Goal: Task Accomplishment & Management: Manage account settings

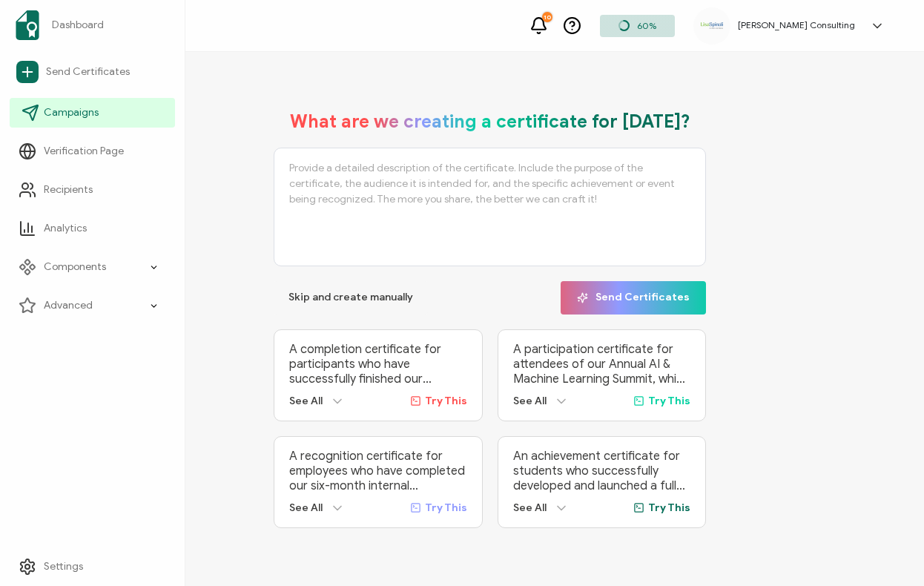
click at [62, 117] on span "Campaigns" at bounding box center [71, 112] width 55 height 15
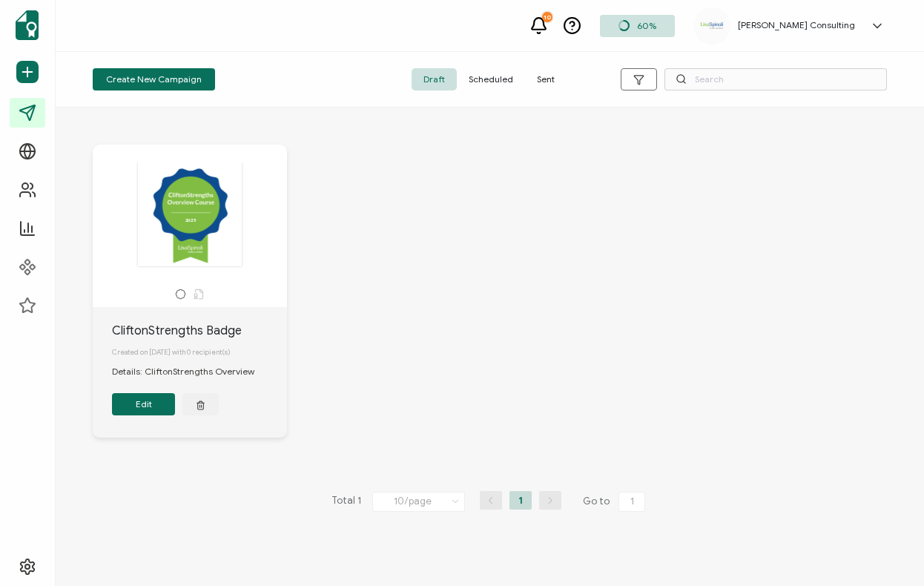
click at [234, 214] on div "2025 2025" at bounding box center [190, 214] width 156 height 105
click at [540, 88] on span "Sent" at bounding box center [546, 79] width 42 height 22
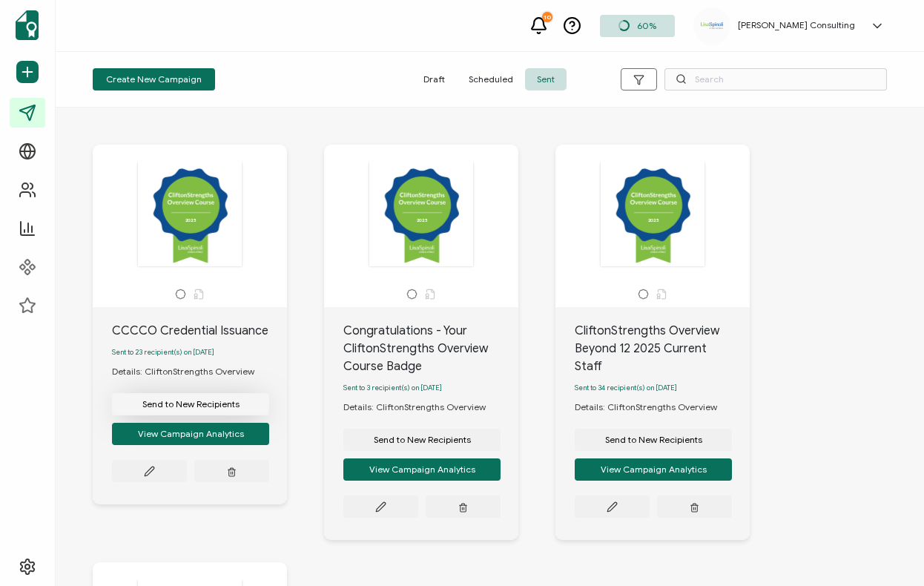
click at [223, 409] on span "Send to New Recipients" at bounding box center [190, 404] width 97 height 9
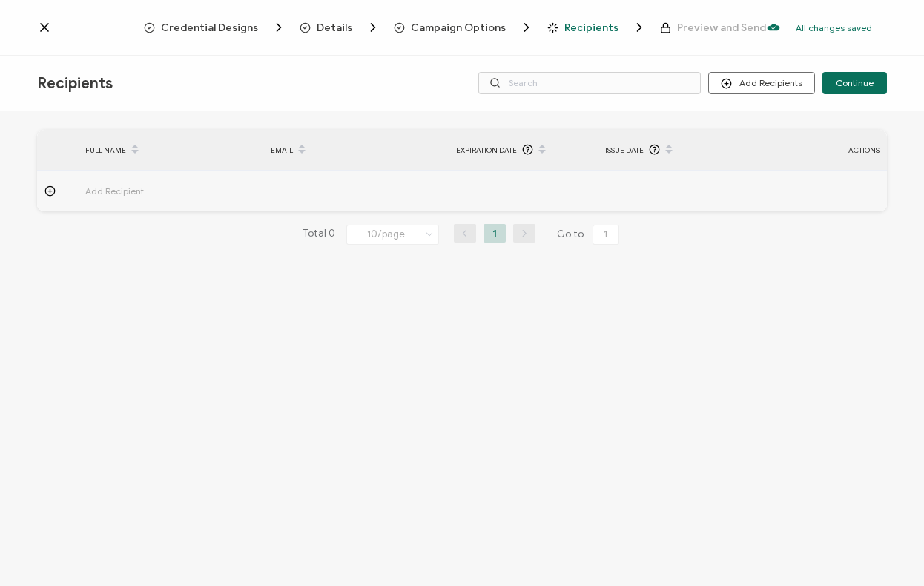
click at [44, 31] on icon at bounding box center [44, 27] width 15 height 15
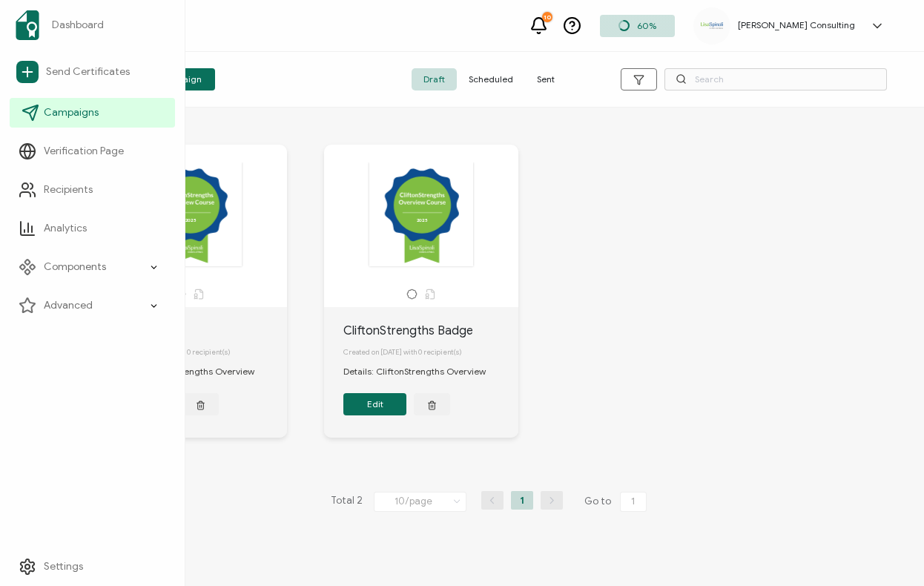
click at [93, 109] on span "Campaigns" at bounding box center [71, 112] width 55 height 15
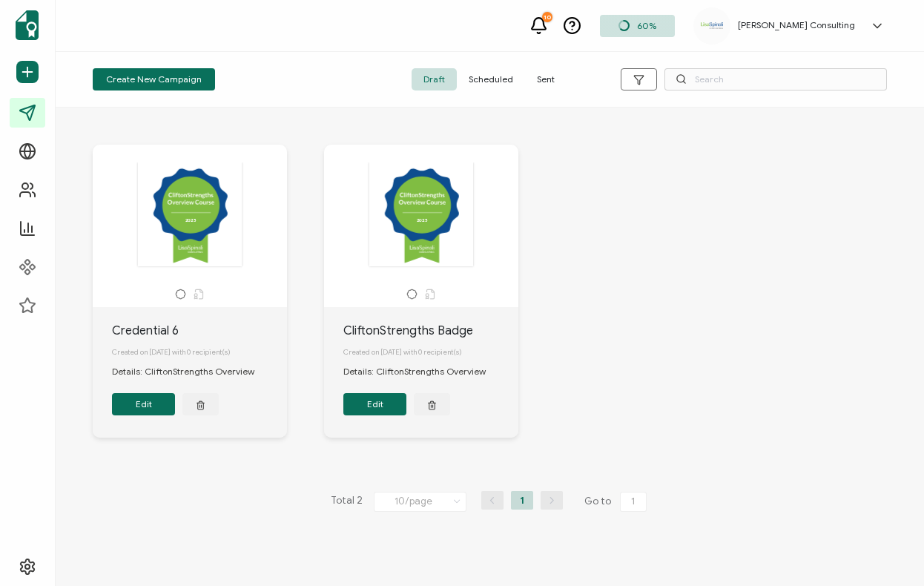
click at [426, 249] on div "2025 2025" at bounding box center [421, 214] width 156 height 105
click at [205, 406] on button "button" at bounding box center [200, 404] width 36 height 22
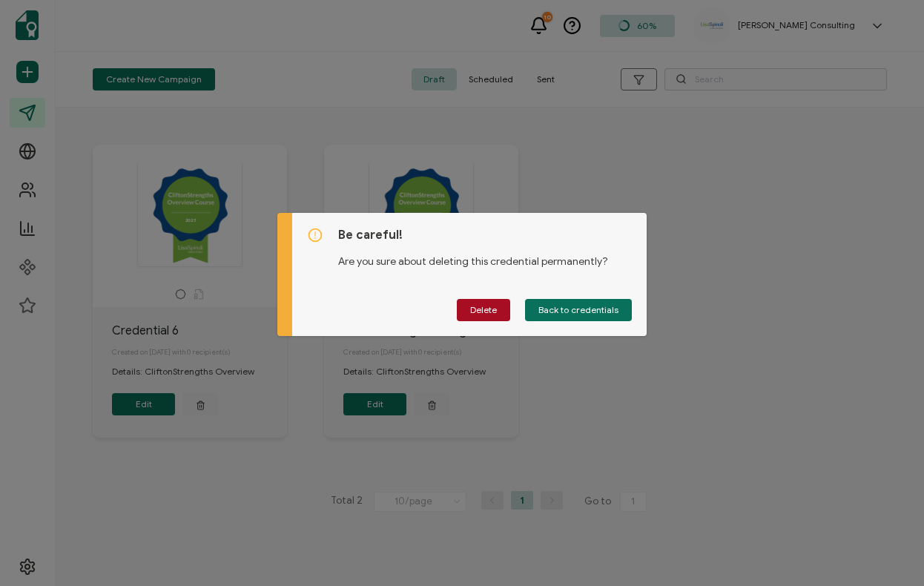
click at [607, 176] on div "Be careful! Are you sure about deleting this credential permanently? Delete Bac…" at bounding box center [462, 293] width 924 height 586
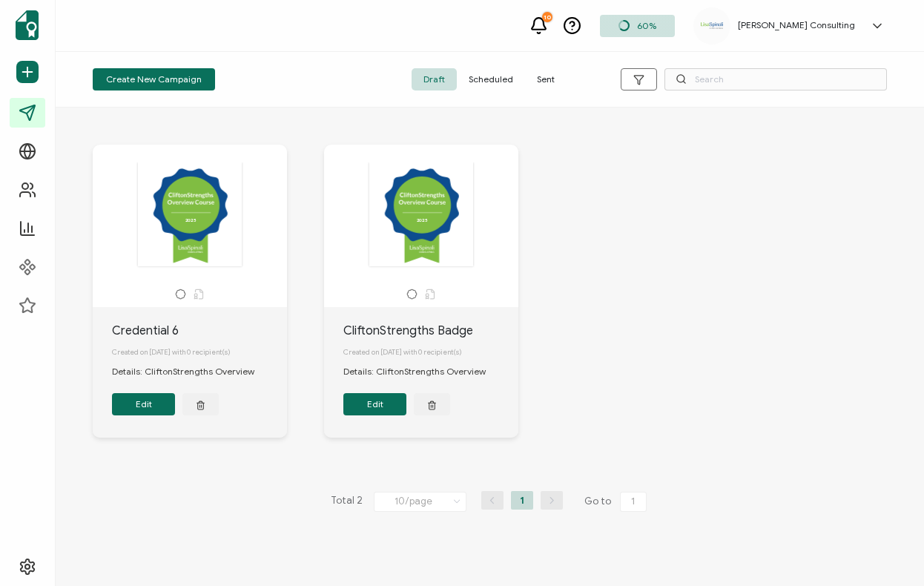
click at [418, 226] on div "2025 2025" at bounding box center [421, 214] width 156 height 105
click at [532, 76] on span "Sent" at bounding box center [546, 79] width 42 height 22
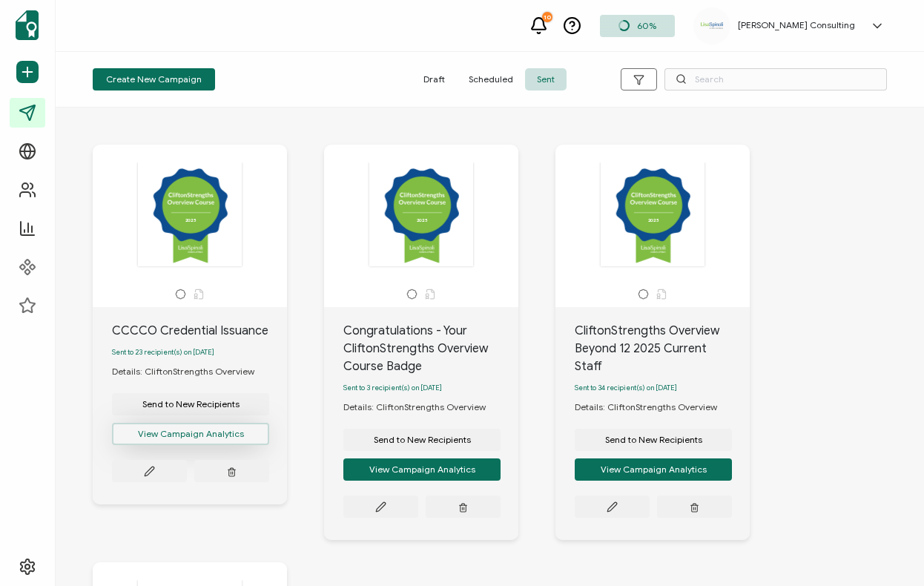
click at [176, 440] on button "View Campaign Analytics" at bounding box center [190, 434] width 157 height 22
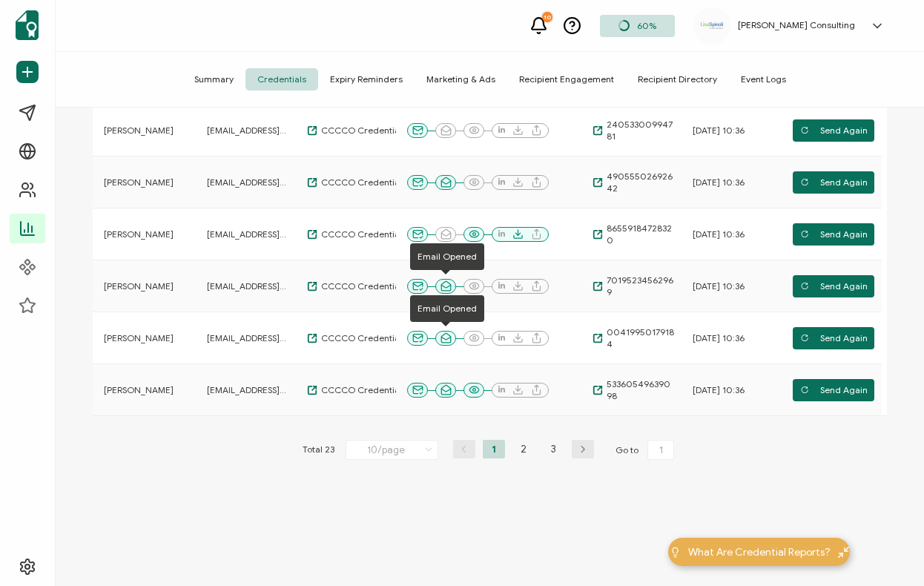
scroll to position [443, 0]
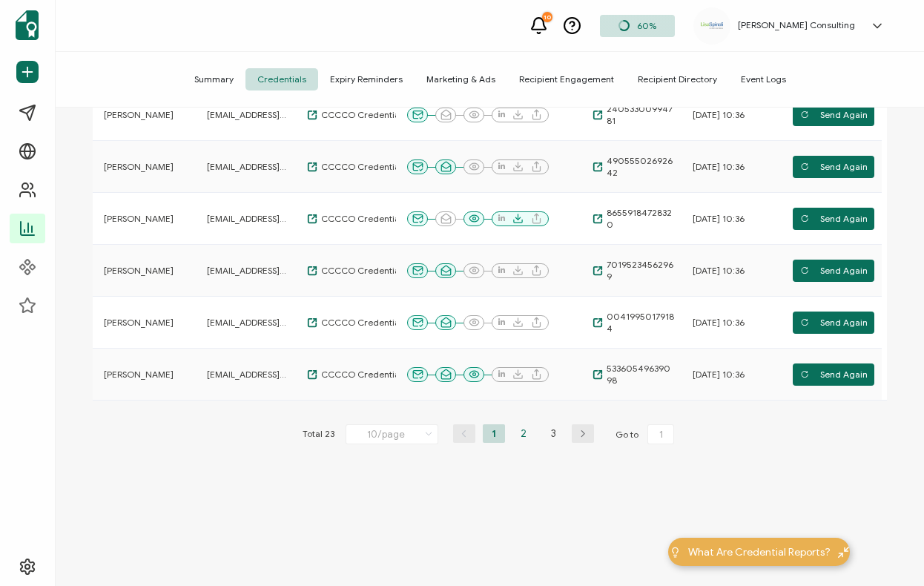
click at [515, 432] on li "2" at bounding box center [523, 433] width 22 height 19
click at [550, 437] on li "3" at bounding box center [553, 433] width 22 height 19
type input "3"
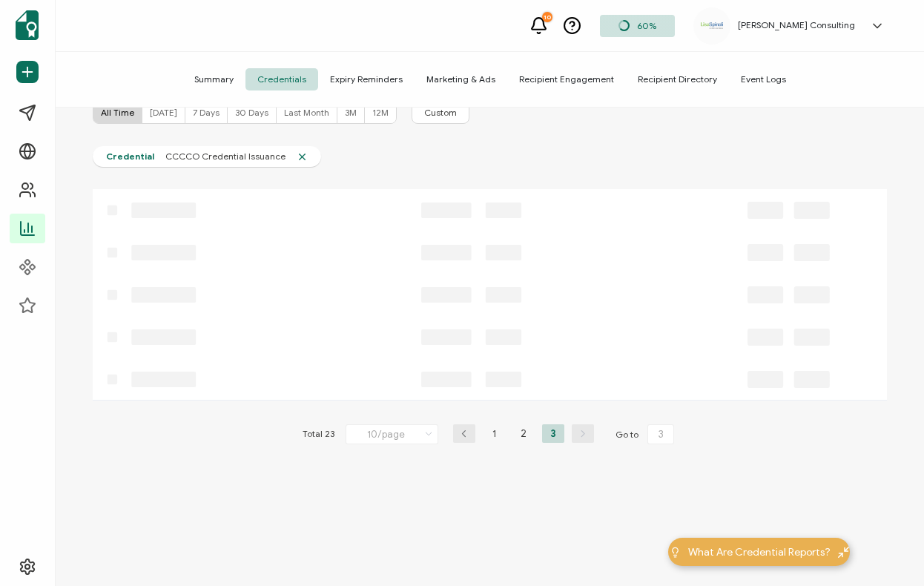
scroll to position [80, 0]
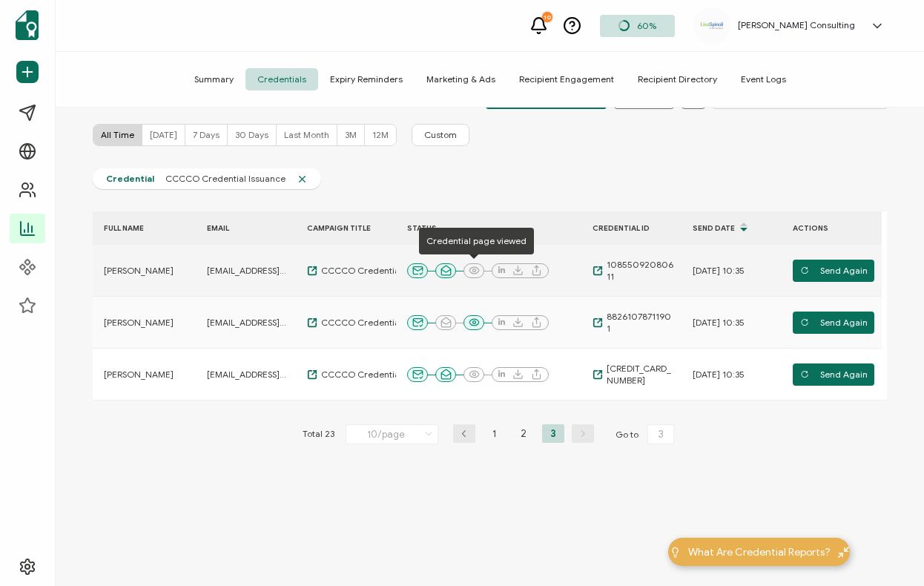
click at [464, 270] on div at bounding box center [473, 270] width 21 height 15
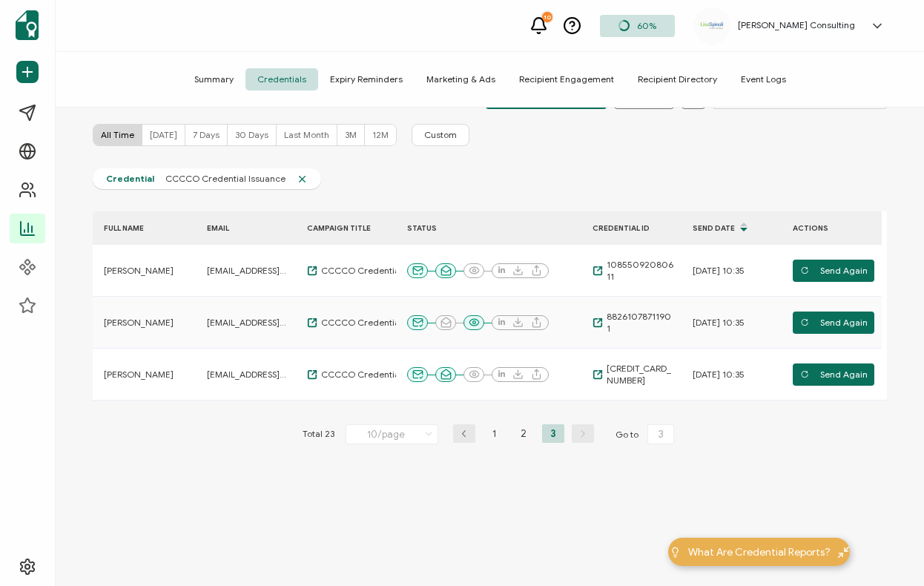
click at [230, 85] on span "Summary" at bounding box center [213, 79] width 63 height 22
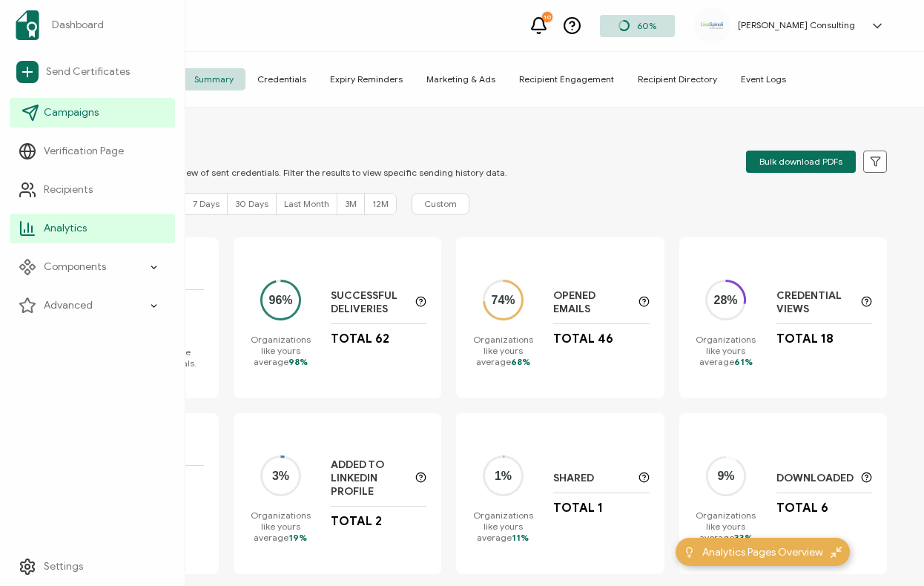
click at [62, 110] on span "Campaigns" at bounding box center [71, 112] width 55 height 15
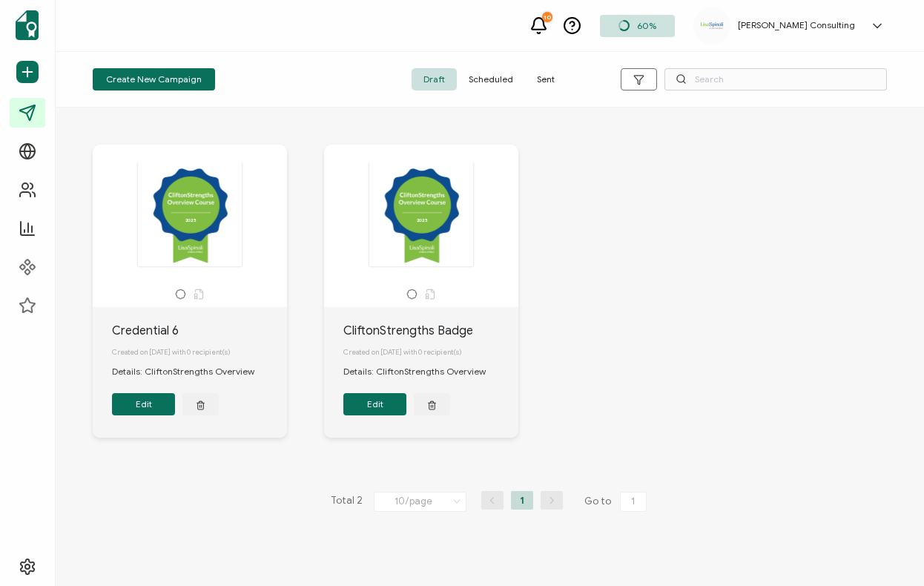
click at [188, 240] on div "2025 2025" at bounding box center [190, 214] width 156 height 105
click at [142, 415] on button "Edit" at bounding box center [143, 404] width 63 height 22
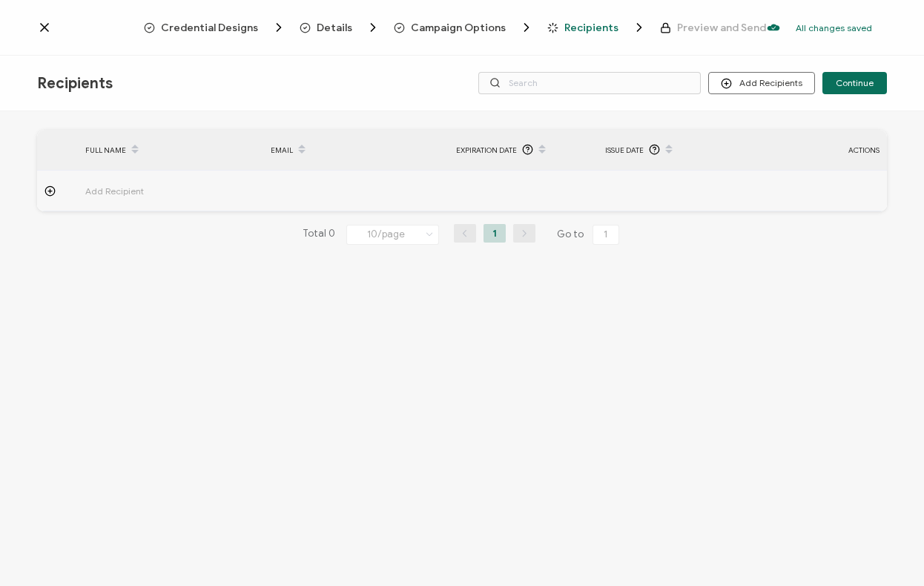
click at [258, 22] on span "Credential Designs" at bounding box center [209, 27] width 97 height 11
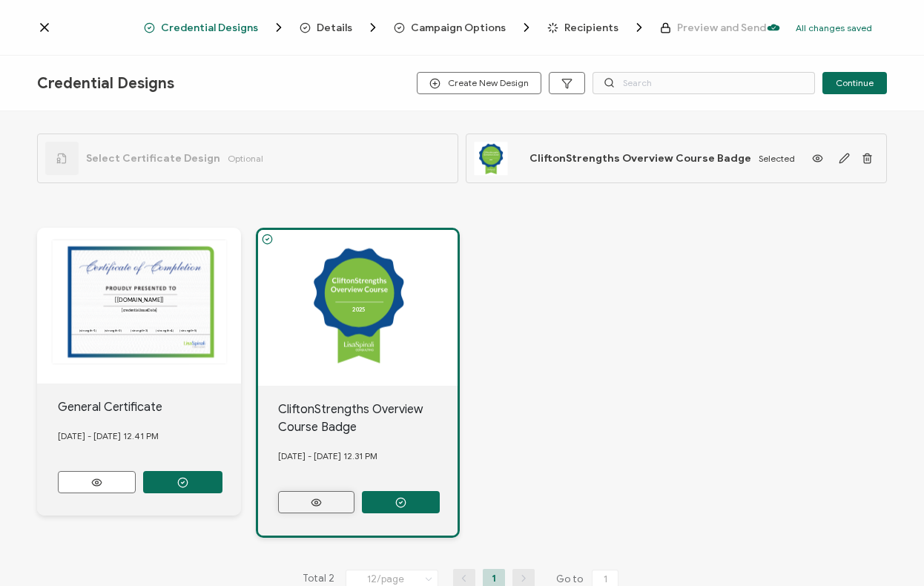
click at [339, 491] on button at bounding box center [316, 502] width 76 height 22
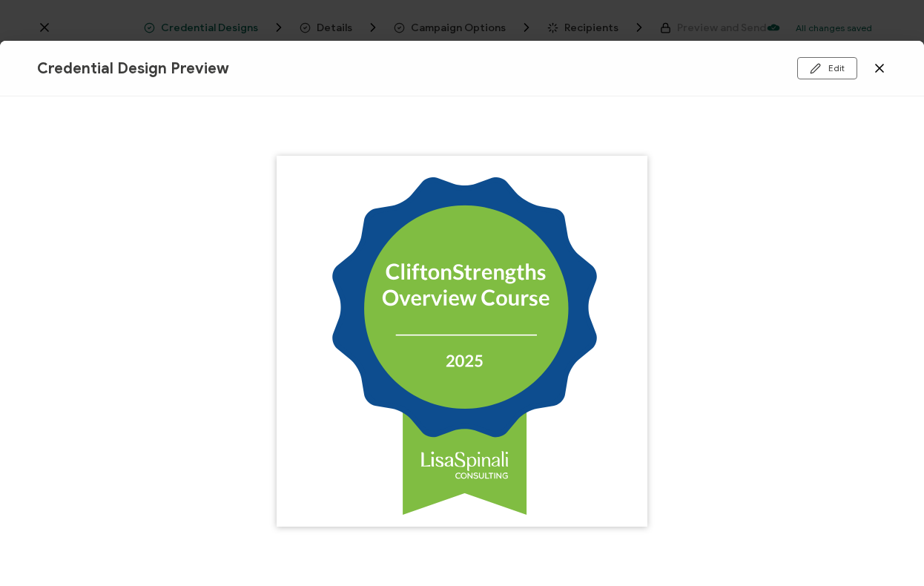
click at [879, 65] on icon at bounding box center [879, 68] width 15 height 15
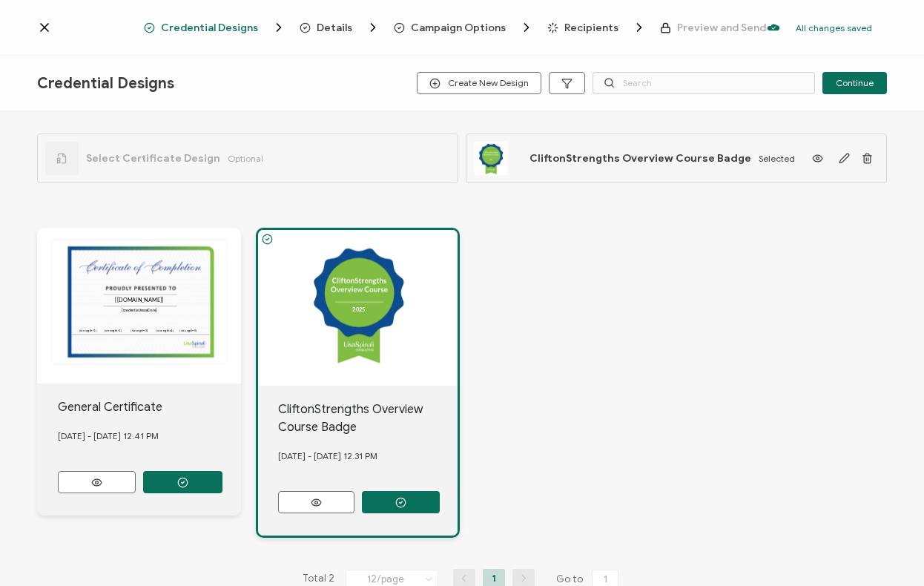
click at [38, 26] on icon at bounding box center [44, 27] width 15 height 15
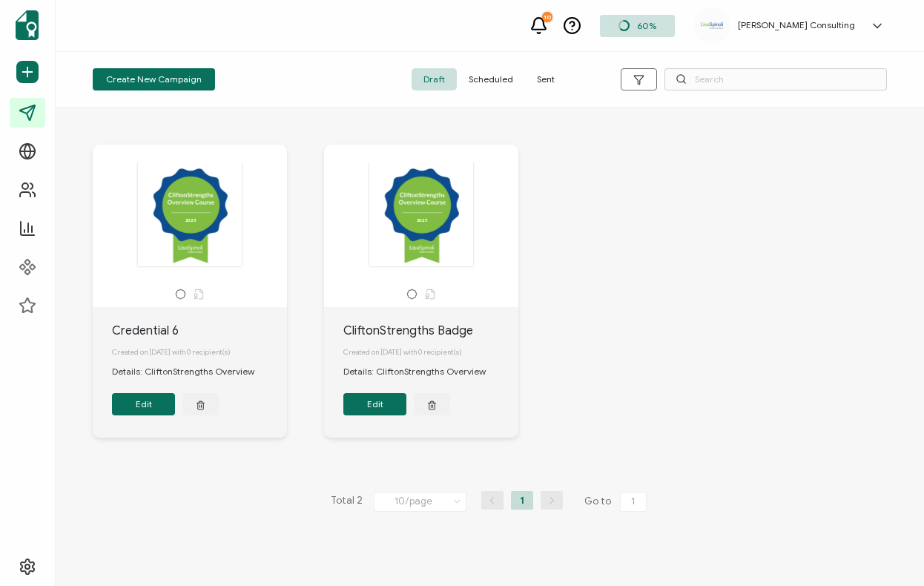
click at [550, 84] on span "Sent" at bounding box center [546, 79] width 42 height 22
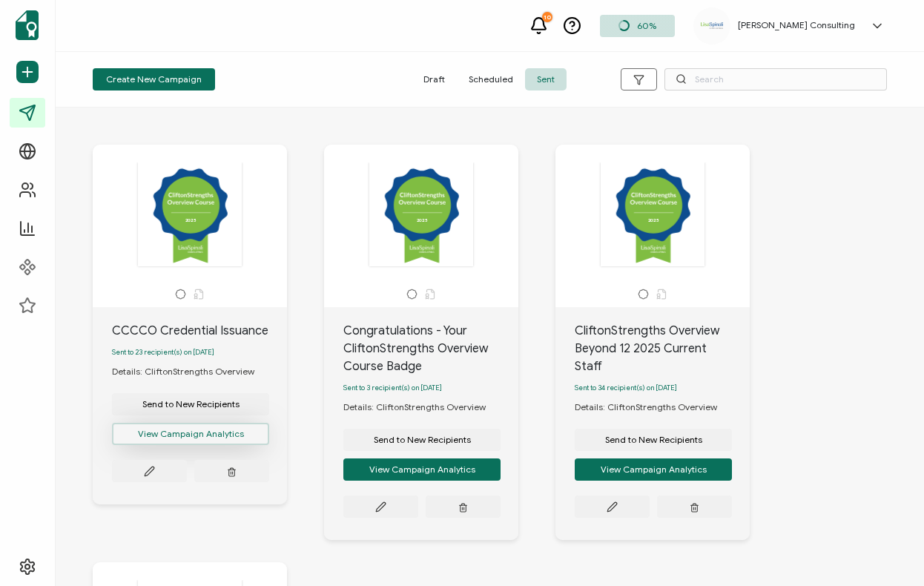
click at [234, 439] on button "View Campaign Analytics" at bounding box center [190, 434] width 157 height 22
